Goal: Task Accomplishment & Management: Complete application form

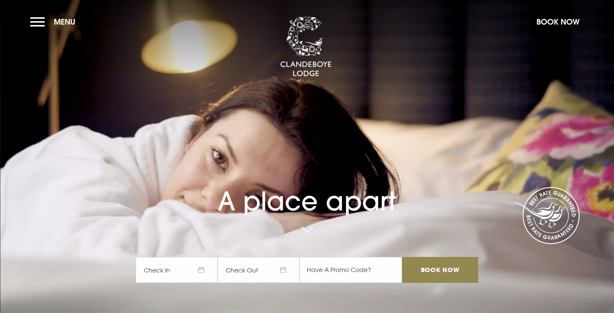
click at [36, 19] on button "Menu" at bounding box center [55, 21] width 50 height 19
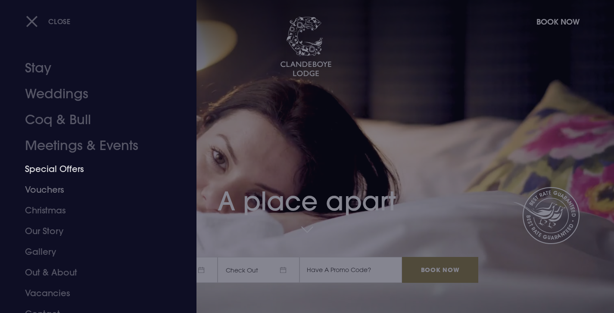
click at [53, 186] on link "Vouchers" at bounding box center [93, 189] width 136 height 21
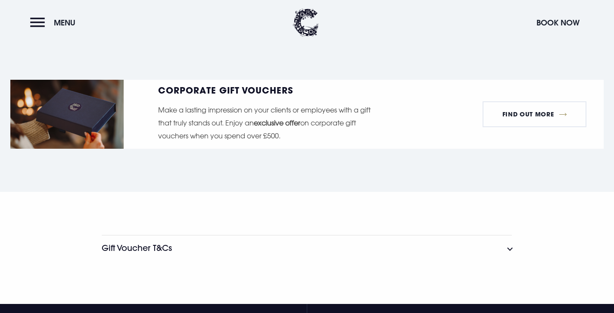
scroll to position [1471, 0]
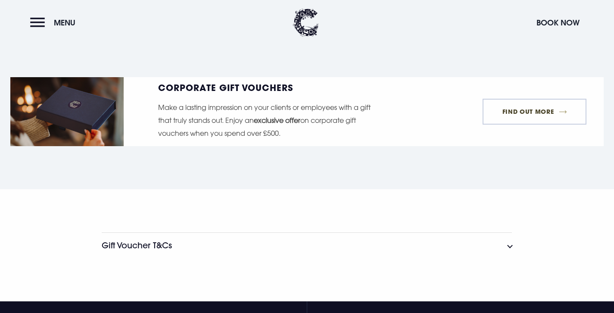
click at [521, 109] on link "FIND OUT MORE" at bounding box center [534, 112] width 104 height 26
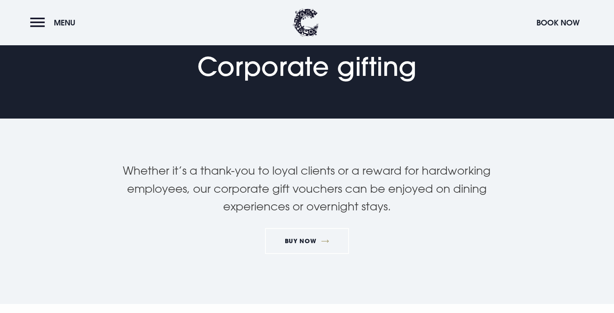
scroll to position [77, 0]
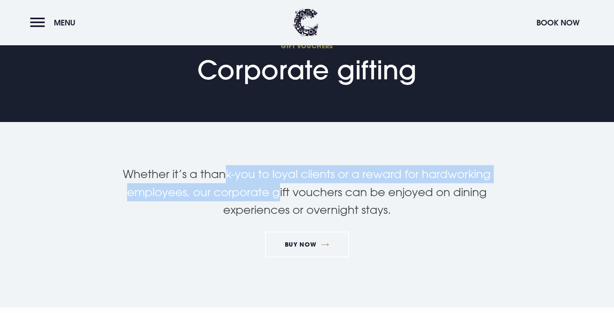
drag, startPoint x: 226, startPoint y: 180, endPoint x: 288, endPoint y: 185, distance: 62.3
click at [279, 185] on p "Whether it’s a thank-you to loyal clients or a reward for hardworking employees…" at bounding box center [307, 192] width 410 height 54
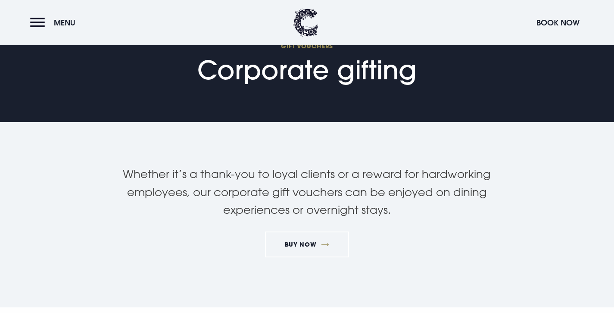
click at [288, 185] on p "Whether it’s a thank-you to loyal clients or a reward for hardworking employees…" at bounding box center [307, 192] width 410 height 54
drag, startPoint x: 252, startPoint y: 185, endPoint x: 324, endPoint y: 185, distance: 72.3
click at [312, 185] on p "Whether it’s a thank-you to loyal clients or a reward for hardworking employees…" at bounding box center [307, 192] width 410 height 54
click at [324, 185] on p "Whether it’s a thank-you to loyal clients or a reward for hardworking employees…" at bounding box center [307, 192] width 410 height 54
drag, startPoint x: 412, startPoint y: 71, endPoint x: 213, endPoint y: 71, distance: 198.9
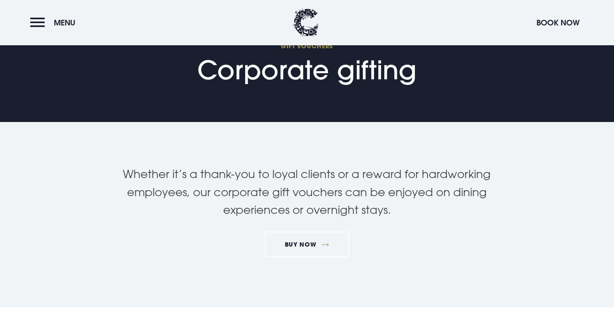
click at [215, 71] on h1 "GIFT VOUCHERS Corporate gifting" at bounding box center [306, 63] width 219 height 43
click at [213, 71] on h1 "GIFT VOUCHERS Corporate gifting" at bounding box center [306, 63] width 219 height 43
drag, startPoint x: 200, startPoint y: 68, endPoint x: 381, endPoint y: 68, distance: 180.8
click at [380, 68] on h1 "GIFT VOUCHERS Corporate gifting" at bounding box center [306, 63] width 219 height 43
click at [381, 68] on h1 "GIFT VOUCHERS Corporate gifting" at bounding box center [306, 63] width 219 height 43
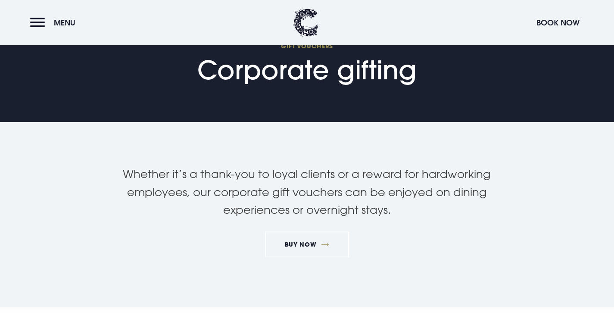
drag, startPoint x: 413, startPoint y: 71, endPoint x: 205, endPoint y: 68, distance: 208.4
click at [205, 68] on h1 "GIFT VOUCHERS Corporate gifting" at bounding box center [306, 63] width 219 height 43
drag, startPoint x: 202, startPoint y: 68, endPoint x: 451, endPoint y: 70, distance: 249.3
click at [447, 68] on section "GIFT VOUCHERS Corporate gifting" at bounding box center [307, 22] width 614 height 199
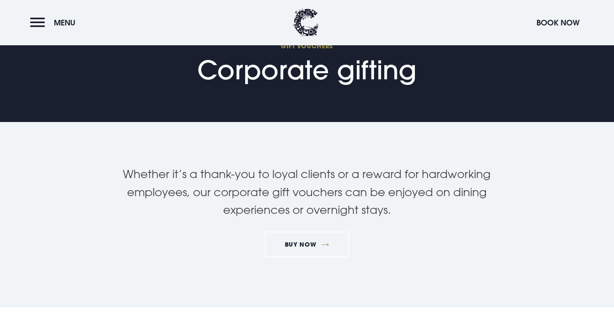
click at [451, 70] on section "GIFT VOUCHERS Corporate gifting" at bounding box center [307, 22] width 614 height 199
drag, startPoint x: 429, startPoint y: 70, endPoint x: 286, endPoint y: 68, distance: 142.5
click at [286, 68] on section "GIFT VOUCHERS Corporate gifting" at bounding box center [307, 22] width 614 height 199
click at [285, 68] on h1 "GIFT VOUCHERS Corporate gifting" at bounding box center [306, 63] width 219 height 43
drag, startPoint x: 203, startPoint y: 68, endPoint x: 436, endPoint y: 71, distance: 233.0
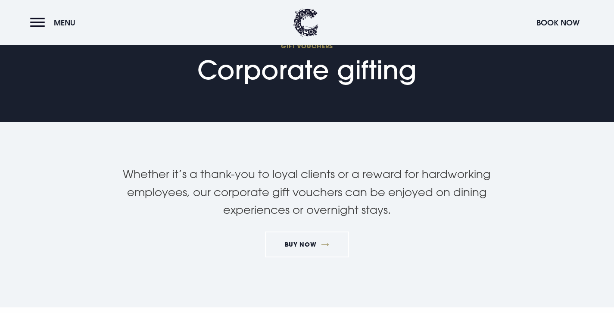
click at [436, 71] on section "GIFT VOUCHERS Corporate gifting" at bounding box center [307, 22] width 614 height 199
drag, startPoint x: 422, startPoint y: 71, endPoint x: 205, endPoint y: 74, distance: 217.0
click at [205, 74] on div "GIFT VOUCHERS Corporate gifting" at bounding box center [307, 67] width 240 height 54
click at [205, 74] on h1 "GIFT VOUCHERS Corporate gifting" at bounding box center [306, 63] width 219 height 43
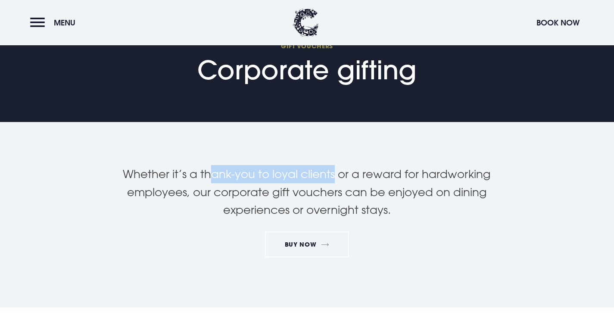
drag, startPoint x: 333, startPoint y: 174, endPoint x: 213, endPoint y: 180, distance: 120.7
click at [213, 180] on p "Whether it’s a thank-you to loyal clients or a reward for hardworking employees…" at bounding box center [307, 192] width 410 height 54
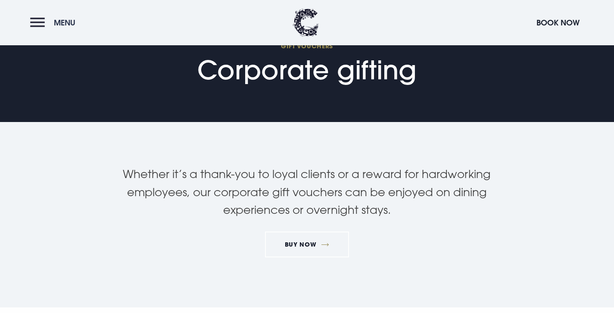
click at [38, 20] on button "Menu" at bounding box center [55, 22] width 50 height 19
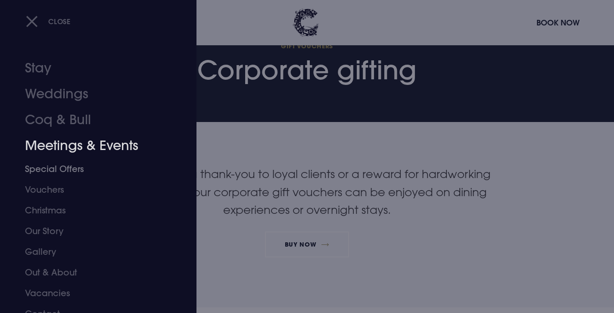
click at [59, 151] on link "Meetings & Events" at bounding box center [93, 146] width 136 height 26
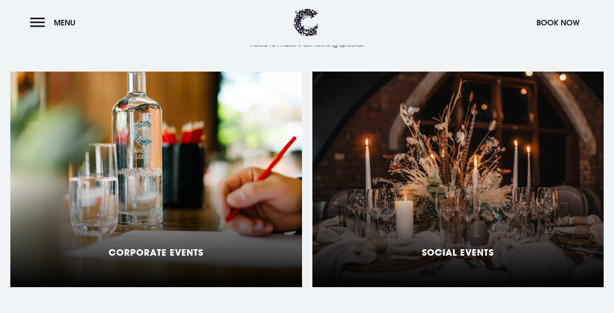
scroll to position [734, 0]
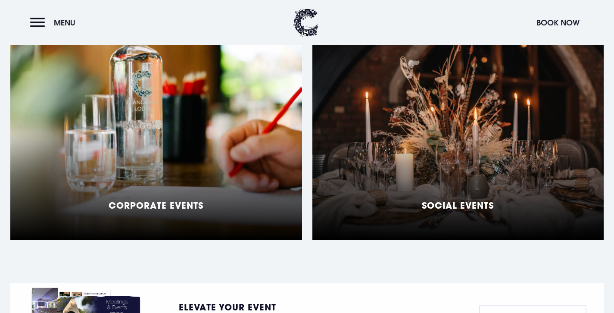
click at [213, 147] on div "Corporate Events" at bounding box center [156, 132] width 292 height 215
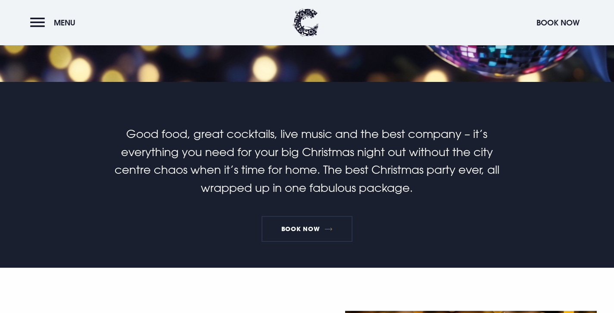
scroll to position [183, 0]
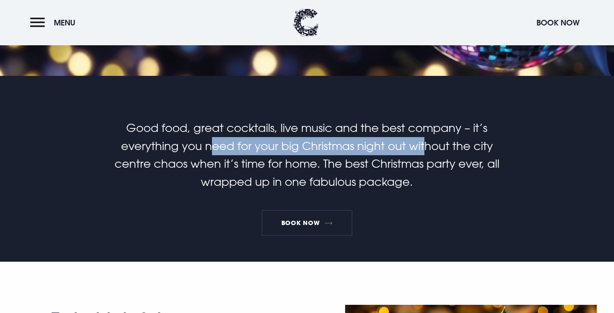
drag, startPoint x: 192, startPoint y: 138, endPoint x: 429, endPoint y: 155, distance: 238.3
click at [422, 155] on p "Good food, great cocktails, live music and the best company – it’s everything y…" at bounding box center [307, 154] width 410 height 71
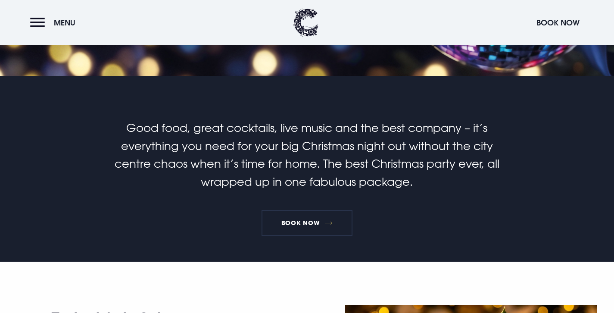
click at [429, 155] on p "Good food, great cocktails, live music and the best company – it’s everything y…" at bounding box center [307, 154] width 410 height 71
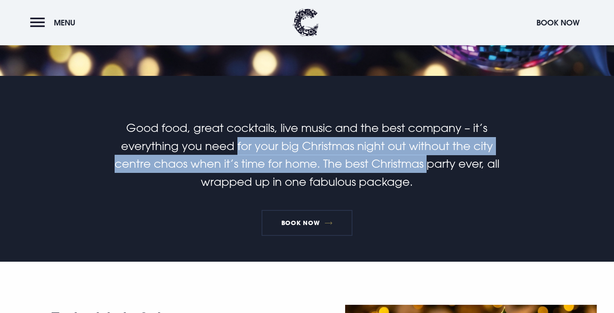
drag, startPoint x: 217, startPoint y: 143, endPoint x: 394, endPoint y: 161, distance: 177.9
click at [394, 161] on p "Good food, great cocktails, live music and the best company – it’s everything y…" at bounding box center [307, 154] width 410 height 71
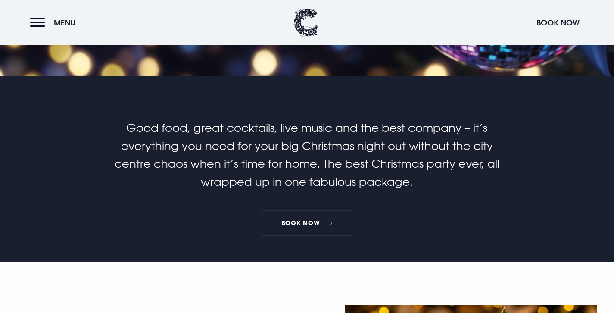
click at [398, 161] on p "Good food, great cocktails, live music and the best company – it’s everything y…" at bounding box center [307, 154] width 410 height 71
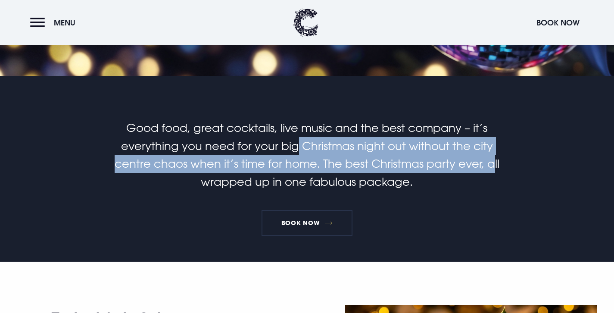
drag, startPoint x: 281, startPoint y: 153, endPoint x: 465, endPoint y: 170, distance: 185.1
click at [465, 170] on p "Good food, great cocktails, live music and the best company – it’s everything y…" at bounding box center [307, 154] width 410 height 71
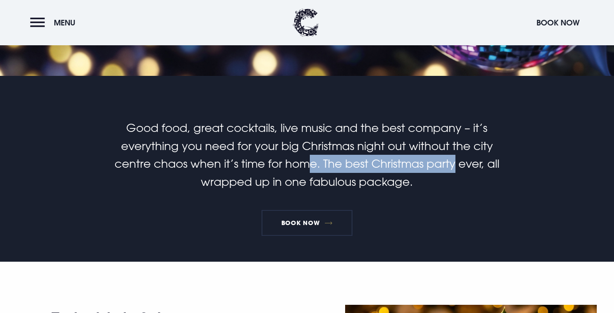
drag, startPoint x: 265, startPoint y: 159, endPoint x: 453, endPoint y: 166, distance: 188.3
click at [451, 166] on p "Good food, great cocktails, live music and the best company – it’s everything y…" at bounding box center [307, 154] width 410 height 71
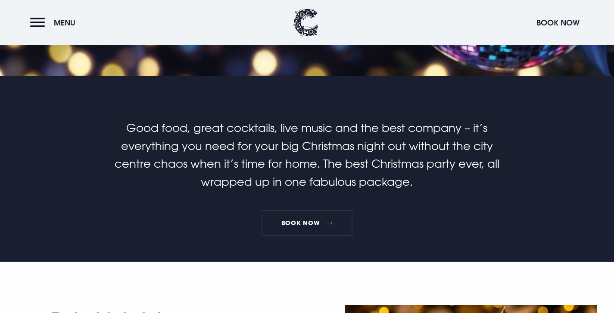
click at [453, 166] on p "Good food, great cocktails, live music and the best company – it’s everything y…" at bounding box center [307, 154] width 410 height 71
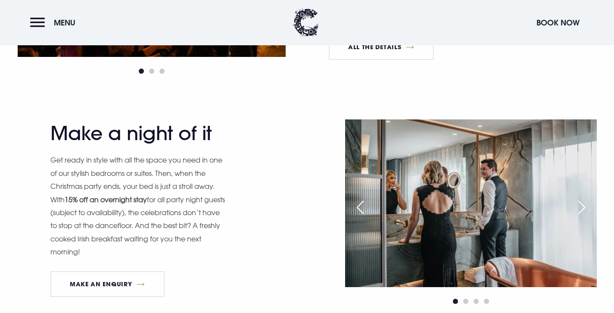
scroll to position [843, 0]
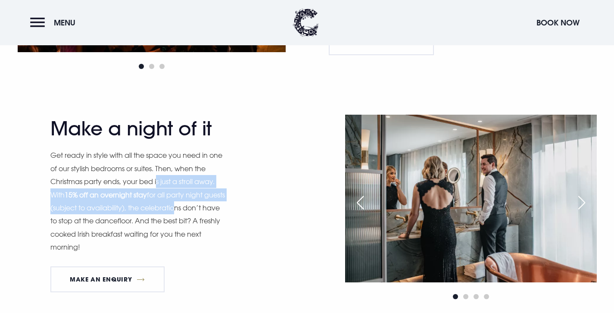
drag, startPoint x: 158, startPoint y: 181, endPoint x: 195, endPoint y: 205, distance: 43.7
click at [195, 205] on p "Get ready in style with all the space you need in one of our stylish bedrooms o…" at bounding box center [138, 201] width 177 height 105
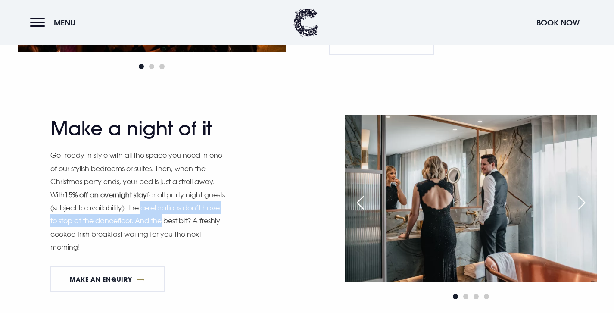
drag, startPoint x: 164, startPoint y: 207, endPoint x: 199, endPoint y: 221, distance: 37.8
click at [199, 221] on p "Get ready in style with all the space you need in one of our stylish bedrooms o…" at bounding box center [138, 201] width 177 height 105
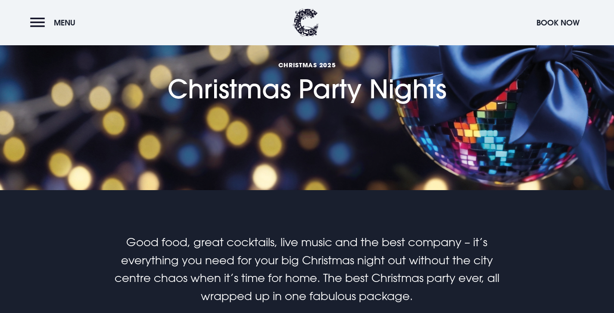
scroll to position [175, 0]
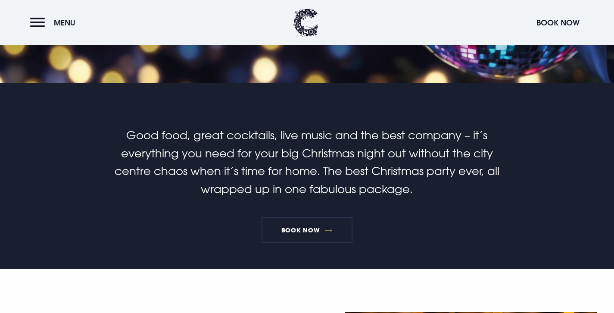
click at [284, 174] on p "Good food, great cocktails, live music and the best company – it’s everything y…" at bounding box center [307, 161] width 410 height 71
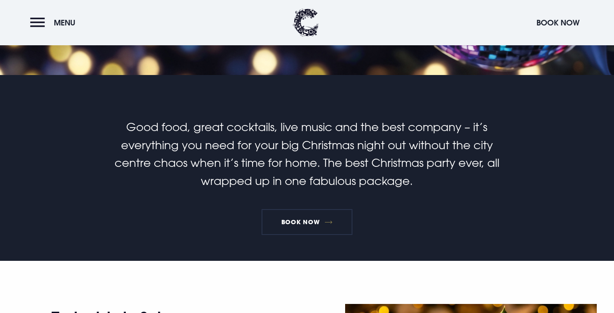
scroll to position [184, 0]
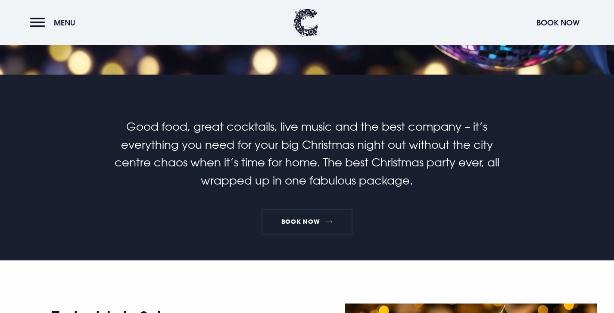
click at [271, 195] on div "Good food, great cocktails, live music and the best company – it’s everything y…" at bounding box center [307, 189] width 492 height 143
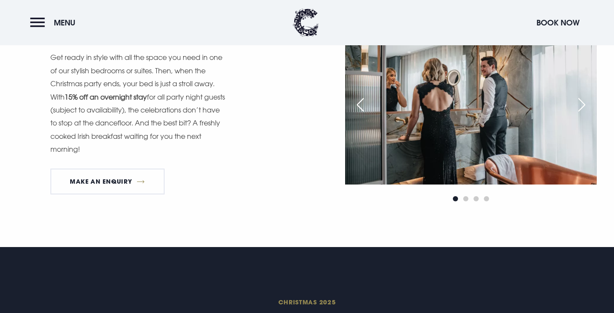
scroll to position [876, 0]
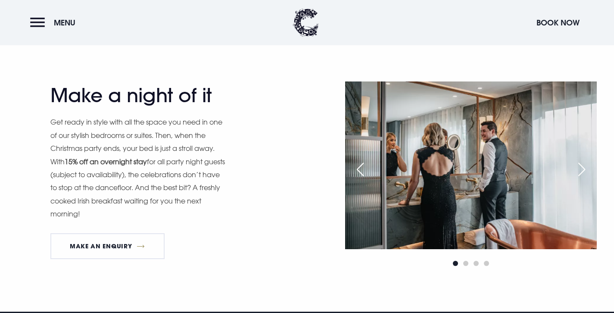
click at [217, 178] on p "Get ready in style with all the space you need in one of our stylish bedrooms o…" at bounding box center [138, 167] width 177 height 105
drag, startPoint x: 149, startPoint y: 164, endPoint x: 67, endPoint y: 163, distance: 82.2
click at [67, 163] on strong "15% off an overnight stay" at bounding box center [106, 161] width 82 height 9
copy strong "15% off an overnight stay"
click at [300, 148] on div "Make a night of it Get ready in style with all the space you need in one of our…" at bounding box center [175, 175] width 251 height 182
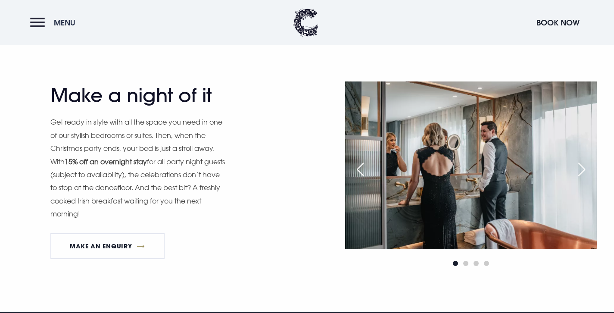
click at [41, 23] on button "Menu" at bounding box center [55, 22] width 50 height 19
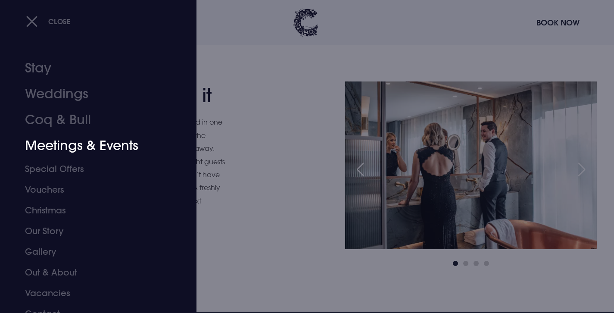
click at [43, 154] on link "Meetings & Events" at bounding box center [93, 146] width 136 height 26
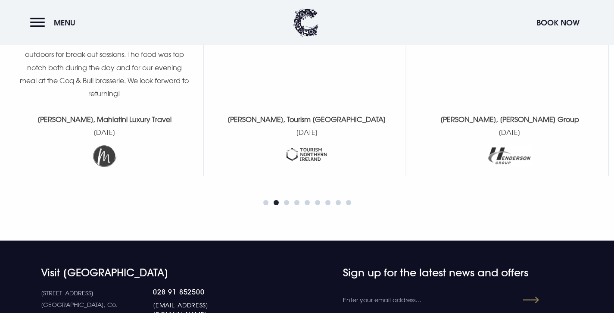
scroll to position [1316, 0]
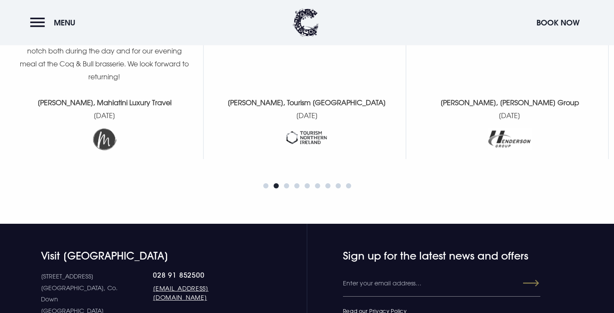
click at [292, 112] on div "[PERSON_NAME], Tourism [GEOGRAPHIC_DATA] [DATE]" at bounding box center [306, 123] width 172 height 54
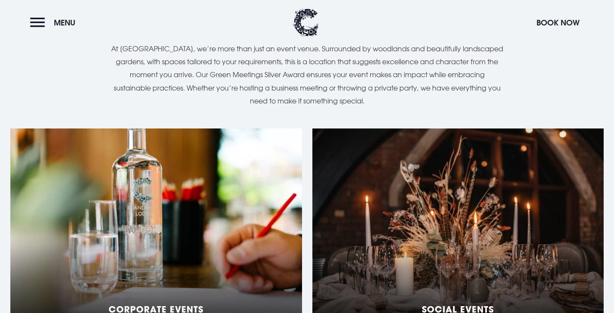
scroll to position [625, 0]
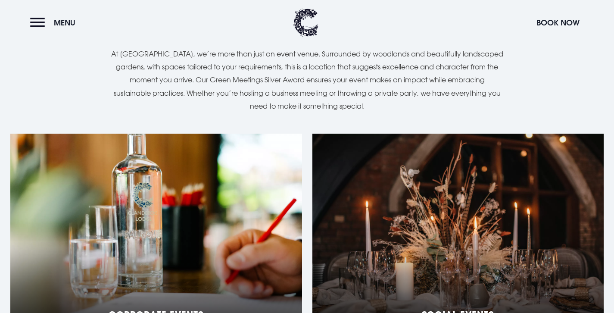
click at [251, 177] on div "Corporate Events" at bounding box center [156, 240] width 292 height 215
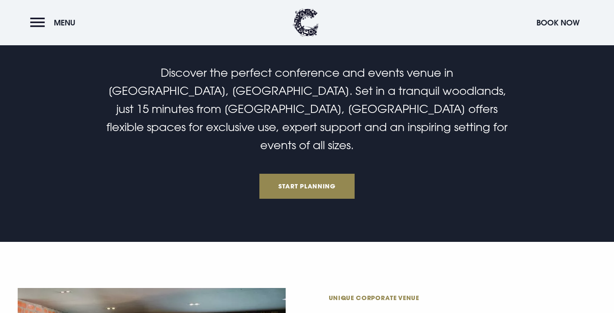
scroll to position [256, 0]
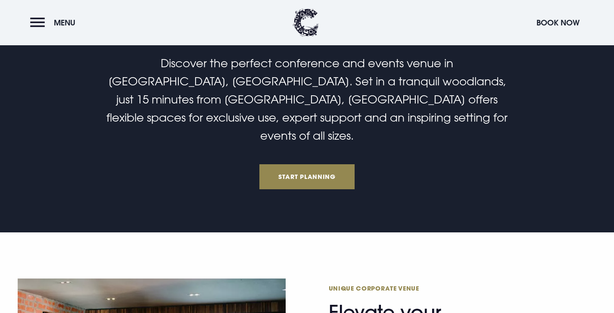
click at [198, 176] on section "Discover the perfect conference and events venue in Bangor, Northern Ireland. S…" at bounding box center [307, 117] width 614 height 229
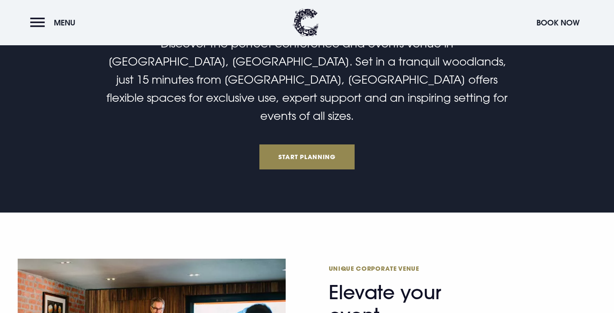
scroll to position [277, 0]
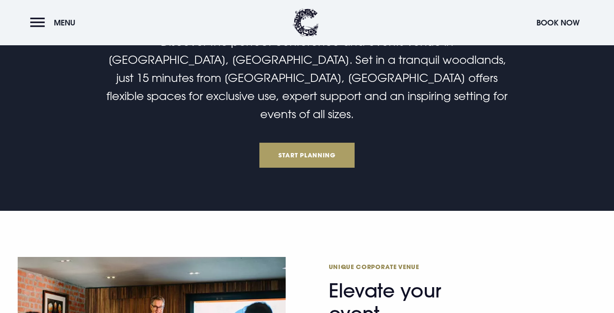
click at [280, 143] on link "Start Planning" at bounding box center [307, 155] width 96 height 25
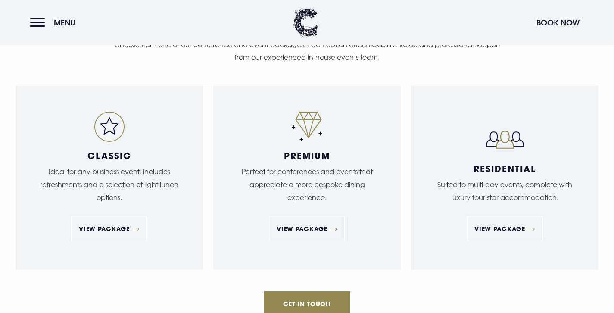
scroll to position [1365, 0]
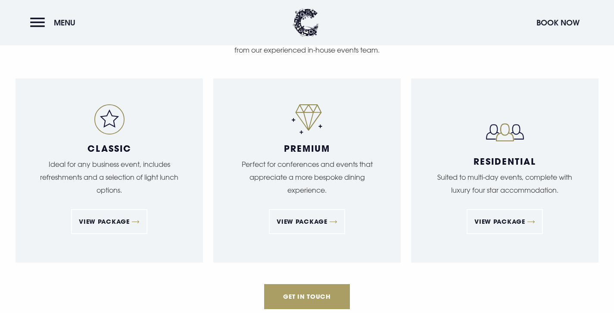
click at [282, 284] on link "Get in touch" at bounding box center [307, 296] width 86 height 25
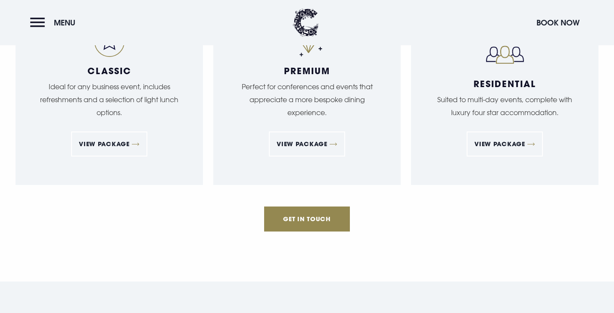
scroll to position [1365, 0]
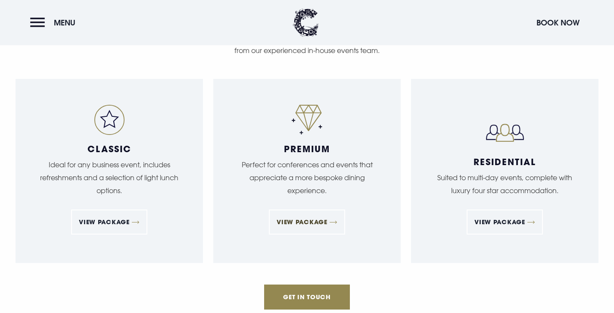
click at [276, 211] on link "View Package" at bounding box center [307, 221] width 76 height 25
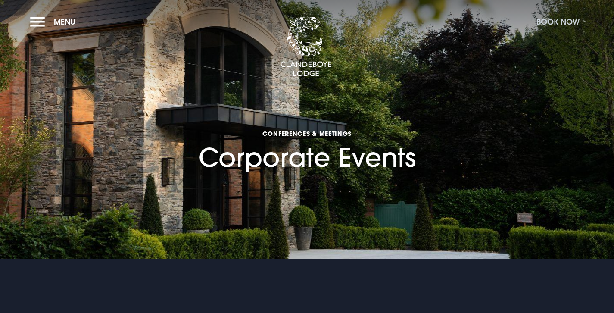
click at [563, 22] on button "Book Now" at bounding box center [558, 21] width 52 height 19
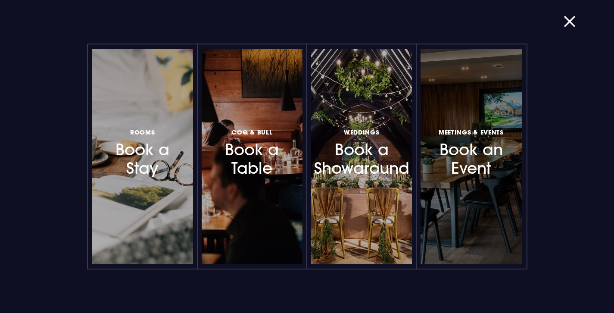
click at [451, 174] on h3 "Meetings & Events Book an Event" at bounding box center [470, 151] width 71 height 51
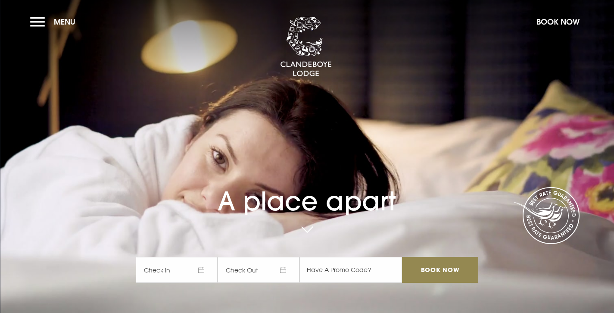
click at [27, 20] on section "A place apart Check In Check Out Mon Tue Wed Thur Fri Sat Sun Mon Tue Wed Thur …" at bounding box center [307, 156] width 614 height 313
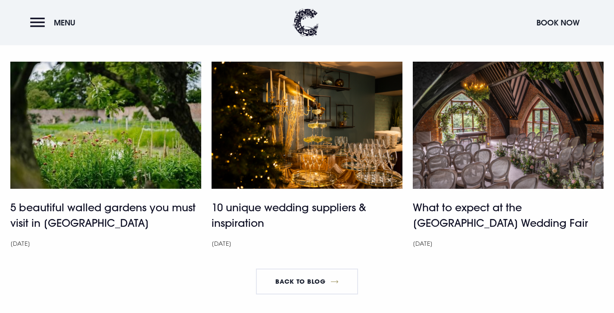
scroll to position [4100, 0]
